Goal: Task Accomplishment & Management: Manage account settings

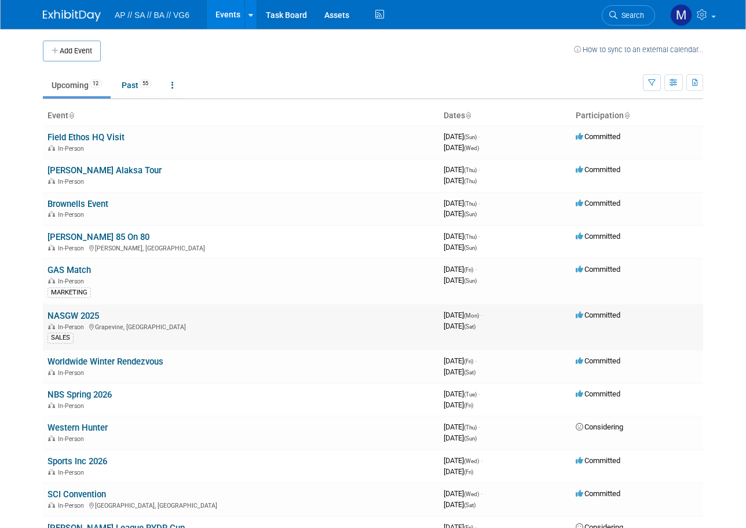
click at [87, 316] on link "NASGW 2025" at bounding box center [73, 315] width 52 height 10
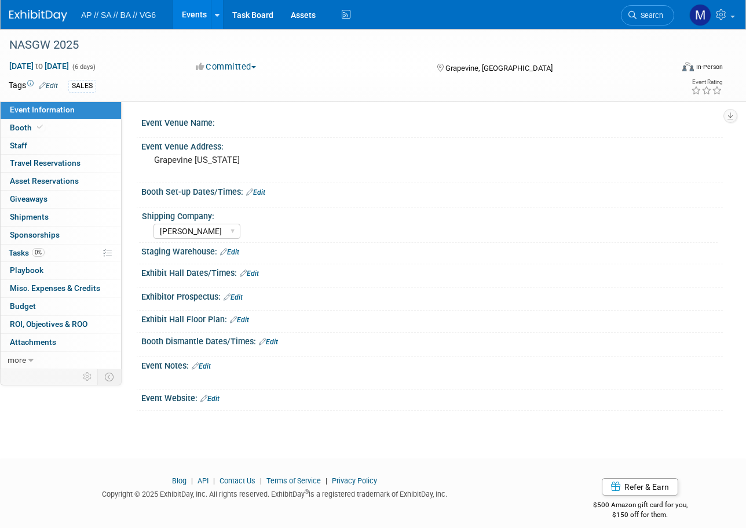
select select "Freeman"
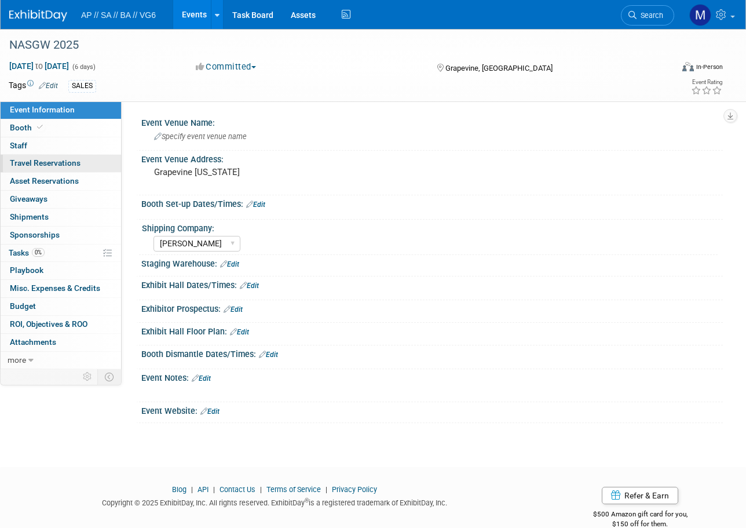
click at [72, 163] on span "Travel Reservations 0" at bounding box center [45, 162] width 71 height 9
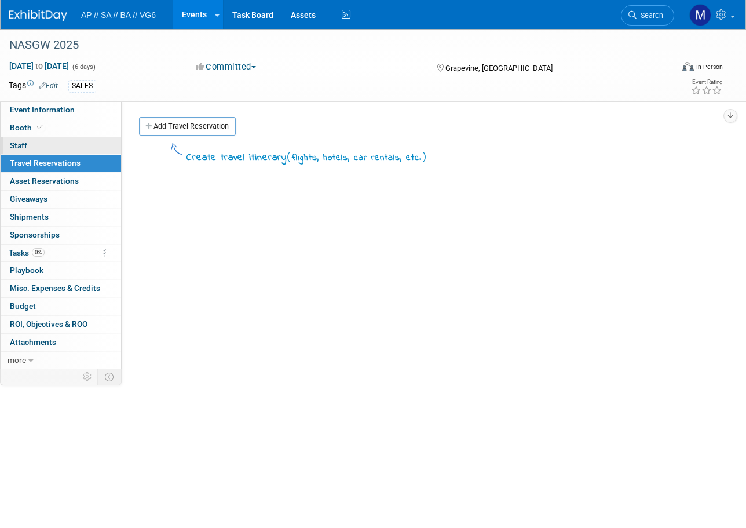
click at [41, 146] on link "0 Staff 0" at bounding box center [61, 145] width 120 height 17
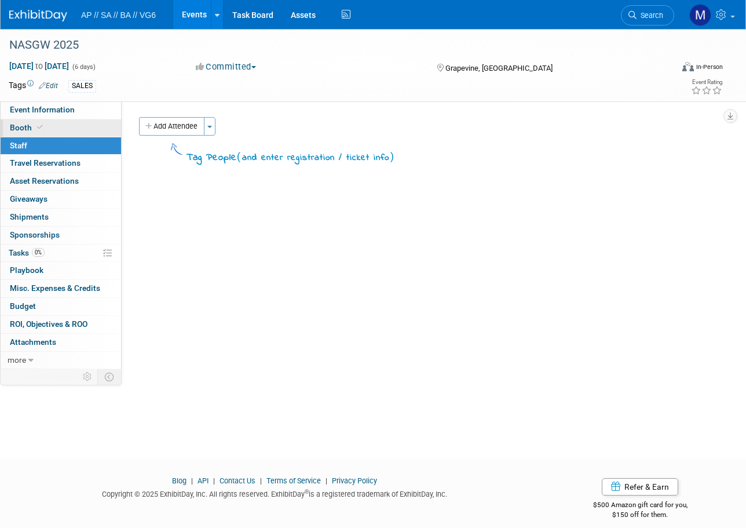
click at [43, 130] on span at bounding box center [40, 127] width 10 height 9
